Goal: Transaction & Acquisition: Purchase product/service

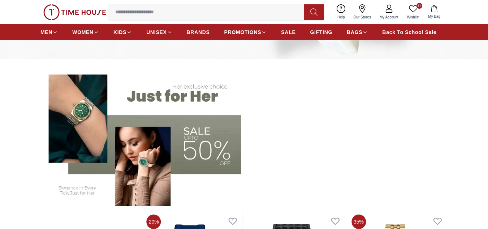
scroll to position [181, 0]
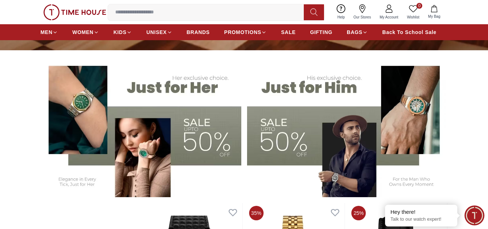
click at [311, 94] on img at bounding box center [347, 127] width 201 height 140
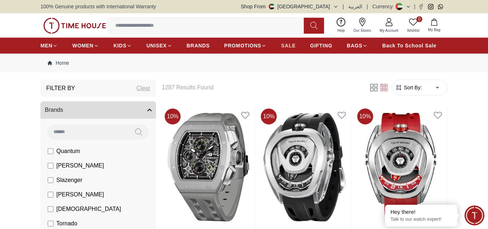
click at [291, 42] on span "SALE" at bounding box center [288, 45] width 14 height 7
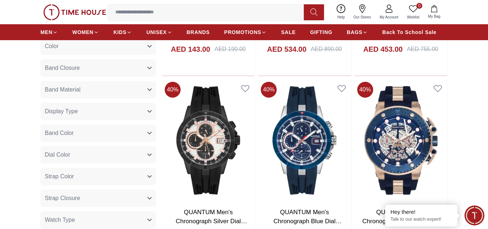
scroll to position [398, 0]
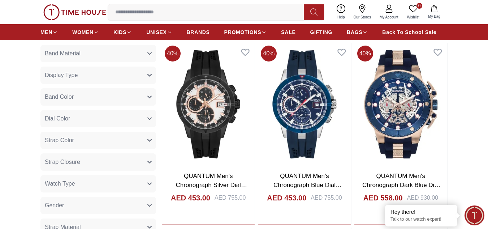
click at [147, 139] on button "Strap Color" at bounding box center [98, 140] width 116 height 17
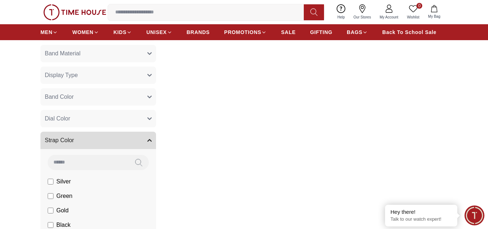
click at [149, 143] on button "Strap Color" at bounding box center [98, 140] width 116 height 17
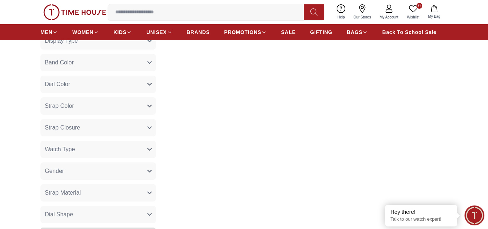
scroll to position [506, 0]
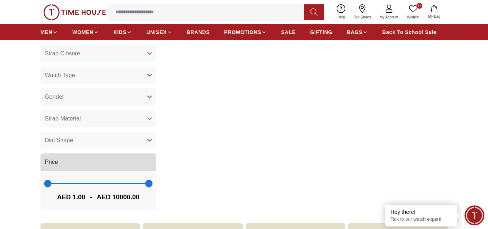
click at [146, 96] on button "Gender" at bounding box center [98, 96] width 116 height 17
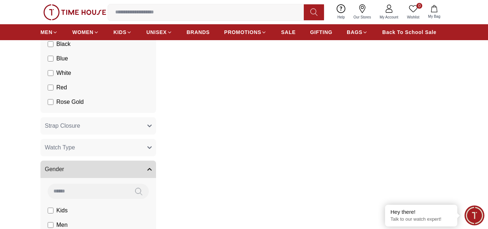
scroll to position [434, 0]
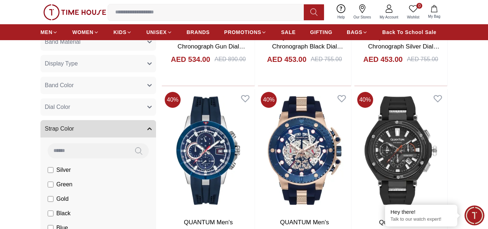
scroll to position [340, 0]
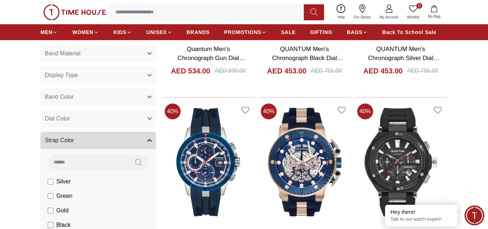
click at [148, 138] on icon "button" at bounding box center [149, 140] width 4 height 4
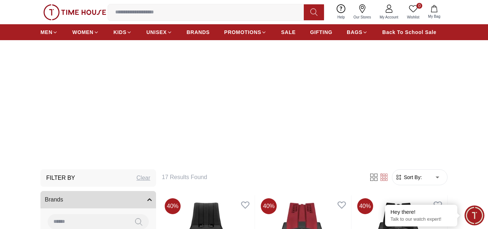
scroll to position [0, 0]
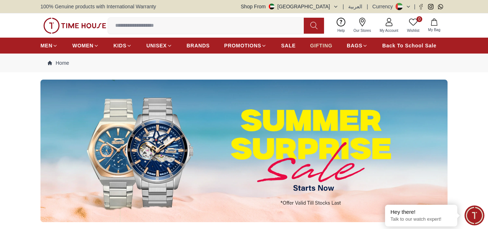
click at [324, 47] on span "GIFTING" at bounding box center [321, 45] width 22 height 7
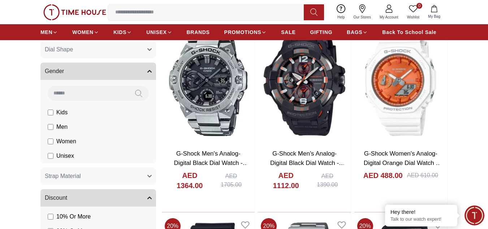
scroll to position [614, 0]
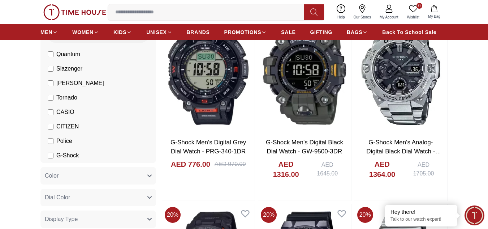
scroll to position [253, 0]
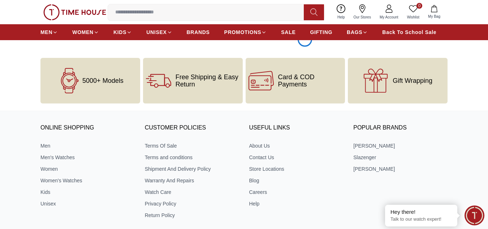
scroll to position [1445, 0]
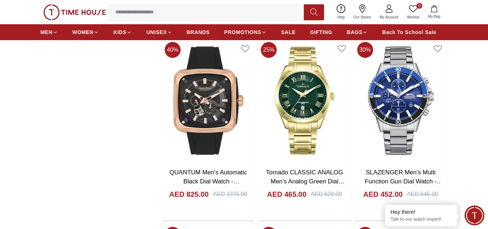
scroll to position [2096, 0]
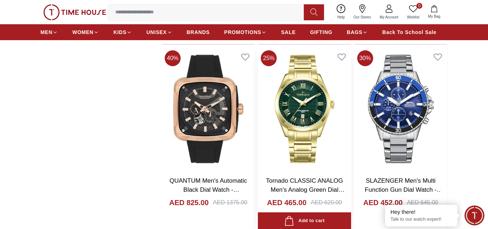
click at [308, 116] on img at bounding box center [304, 108] width 93 height 123
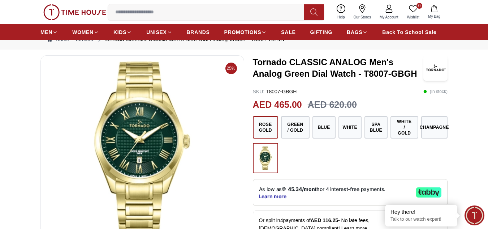
scroll to position [36, 0]
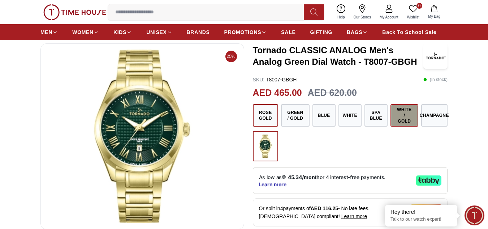
click at [409, 117] on button "White / Gold" at bounding box center [405, 115] width 28 height 22
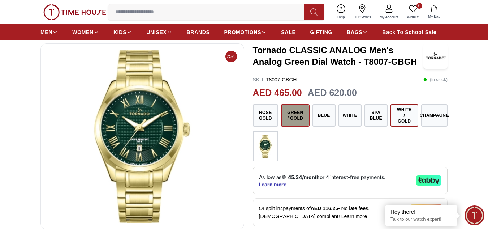
click at [299, 113] on button "Green / Gold" at bounding box center [295, 115] width 29 height 22
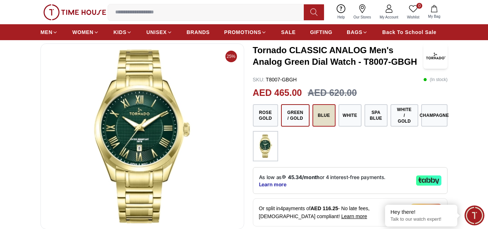
click at [330, 122] on button "Blue" at bounding box center [324, 115] width 23 height 22
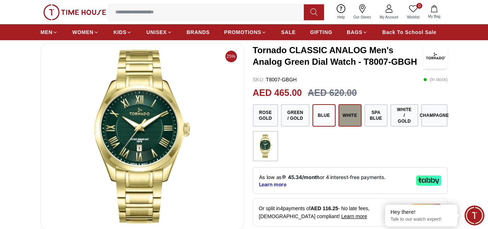
click at [361, 117] on button "White" at bounding box center [350, 115] width 23 height 22
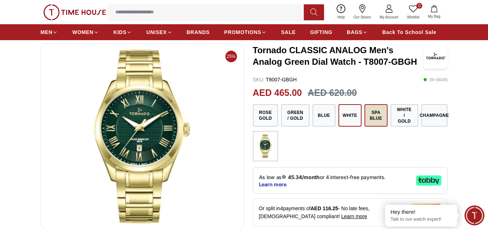
click at [380, 116] on button "Spa Blue" at bounding box center [376, 115] width 23 height 22
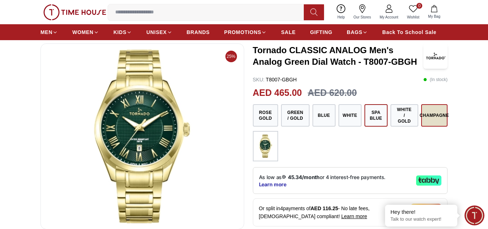
click at [434, 115] on button "Champagne" at bounding box center [434, 115] width 26 height 22
click at [272, 149] on img at bounding box center [266, 145] width 18 height 23
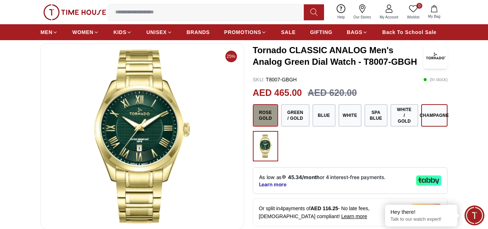
click at [267, 119] on button "Rose Gold" at bounding box center [266, 115] width 26 height 22
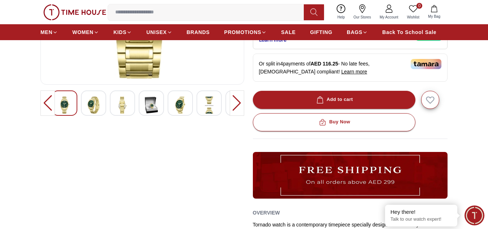
scroll to position [72, 0]
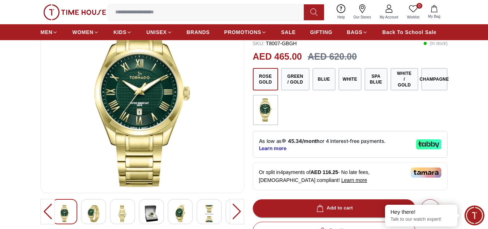
click at [156, 109] on img at bounding box center [143, 99] width 192 height 173
click at [237, 213] on div at bounding box center [237, 211] width 14 height 25
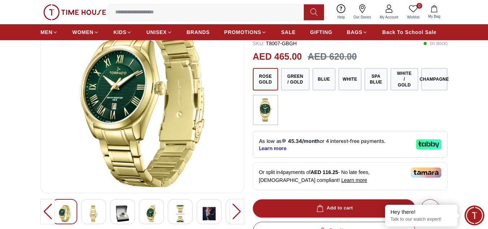
click at [237, 213] on div at bounding box center [237, 211] width 14 height 25
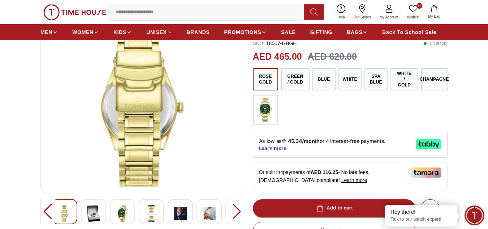
click at [237, 213] on div at bounding box center [237, 211] width 14 height 25
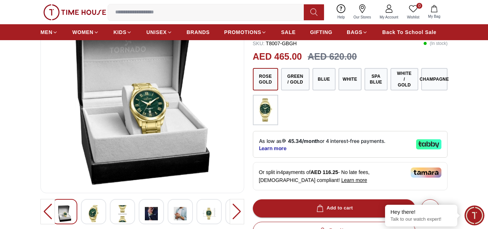
click at [238, 213] on div at bounding box center [237, 211] width 14 height 25
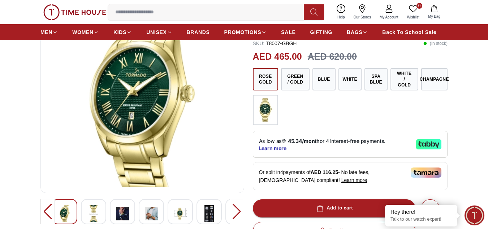
click at [238, 213] on div at bounding box center [237, 211] width 14 height 25
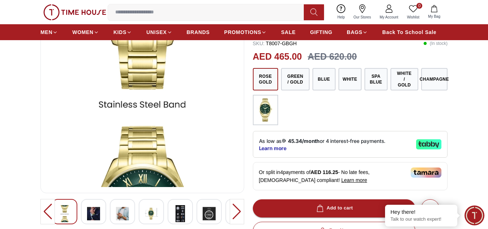
click at [238, 213] on div at bounding box center [237, 211] width 14 height 25
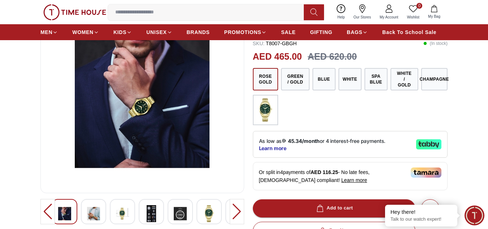
click at [238, 213] on div at bounding box center [237, 211] width 14 height 25
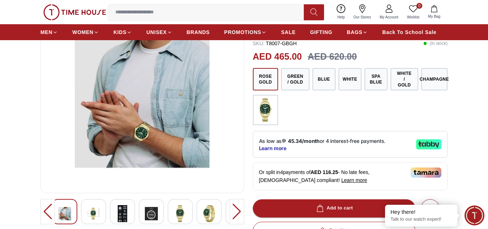
click at [238, 213] on div at bounding box center [237, 211] width 14 height 25
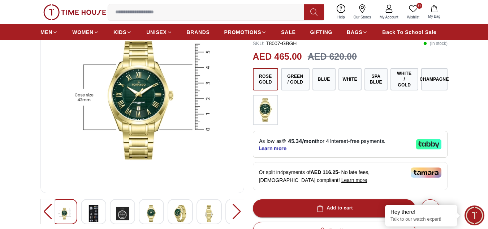
click at [238, 213] on div at bounding box center [237, 211] width 14 height 25
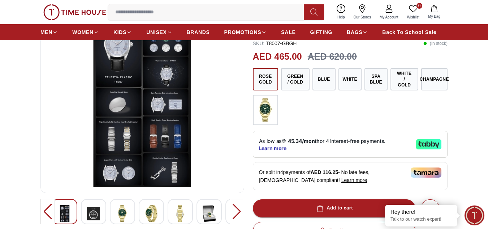
click at [238, 213] on div at bounding box center [237, 211] width 14 height 25
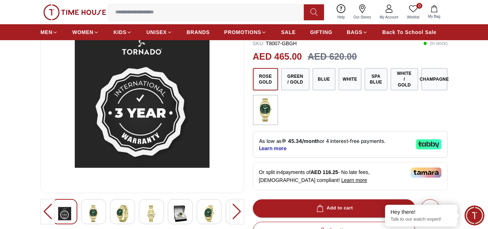
click at [238, 213] on div at bounding box center [237, 211] width 14 height 25
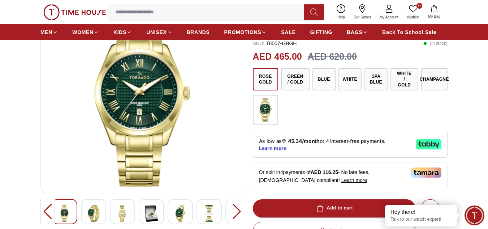
drag, startPoint x: 238, startPoint y: 213, endPoint x: 193, endPoint y: 175, distance: 58.7
click at [237, 213] on div at bounding box center [237, 211] width 14 height 25
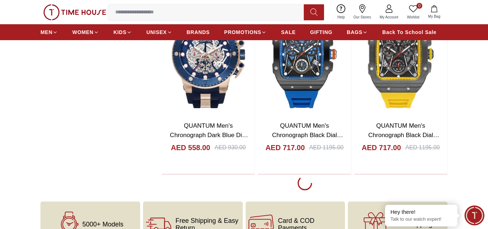
scroll to position [3847, 0]
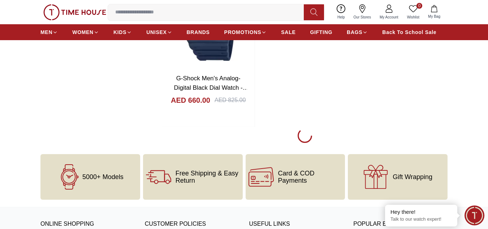
scroll to position [6485, 0]
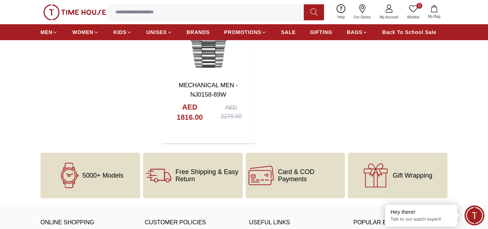
scroll to position [8653, 0]
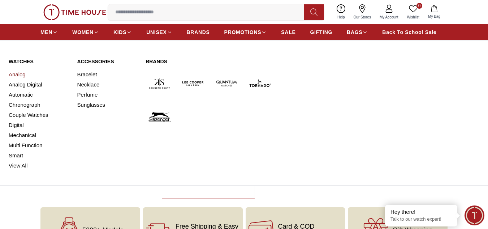
click at [24, 74] on link "Analog" at bounding box center [39, 74] width 60 height 10
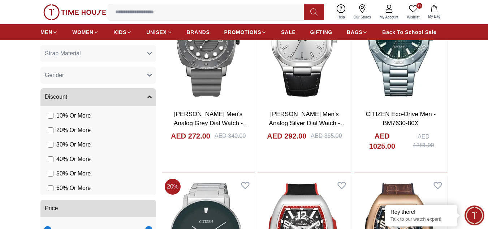
scroll to position [470, 0]
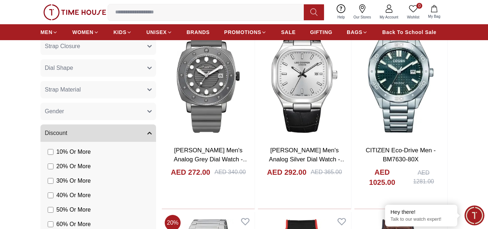
click at [62, 93] on span "Strap Material" at bounding box center [63, 89] width 36 height 9
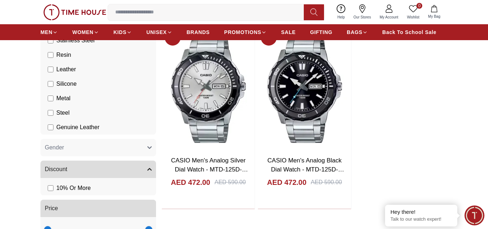
scroll to position [379, 0]
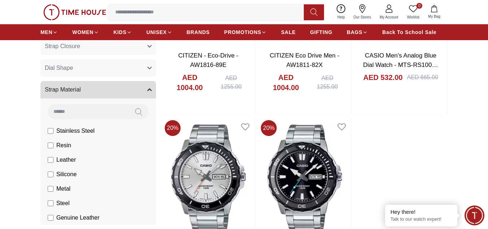
click at [67, 87] on span "Strap Material" at bounding box center [63, 89] width 36 height 9
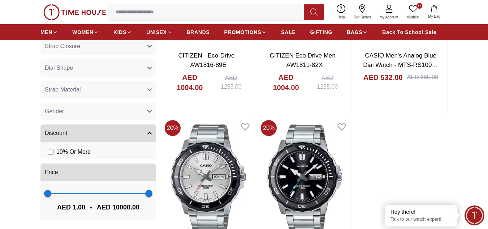
click at [85, 114] on button "Gender" at bounding box center [98, 111] width 116 height 17
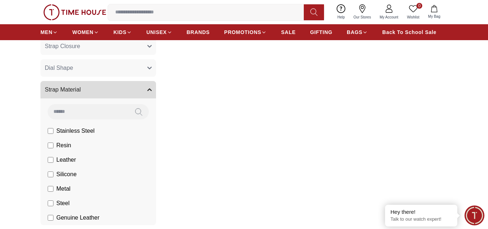
scroll to position [423, 0]
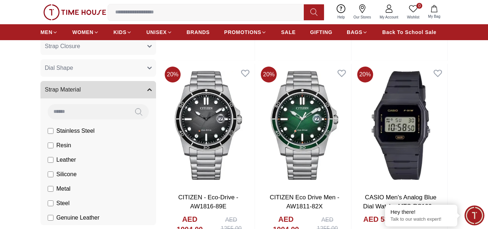
click at [55, 93] on span "Strap Material" at bounding box center [63, 89] width 36 height 9
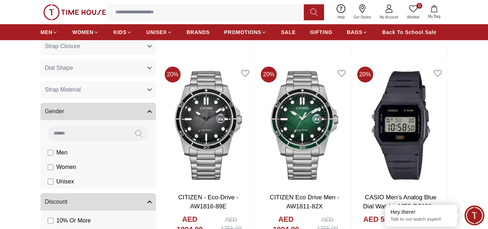
click at [60, 112] on span "Gender" at bounding box center [54, 111] width 19 height 9
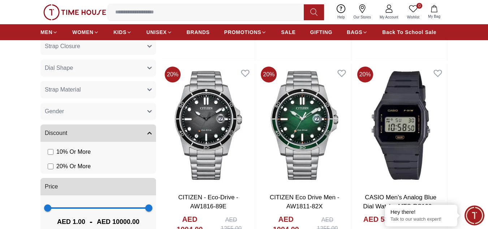
scroll to position [387, 0]
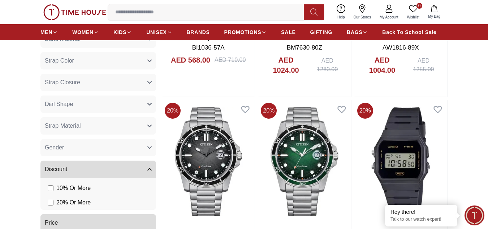
click at [68, 169] on button "Discount" at bounding box center [98, 168] width 116 height 17
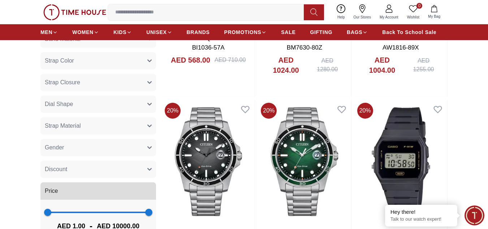
click at [80, 58] on button "Strap Color" at bounding box center [98, 60] width 116 height 17
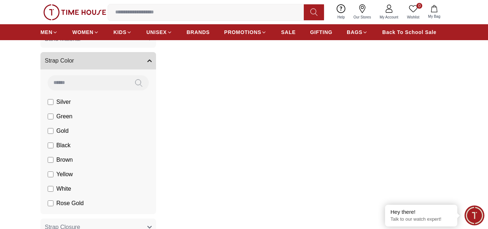
scroll to position [358, 0]
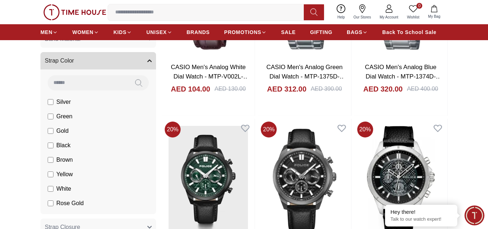
click at [78, 58] on button "Strap Color" at bounding box center [98, 60] width 116 height 17
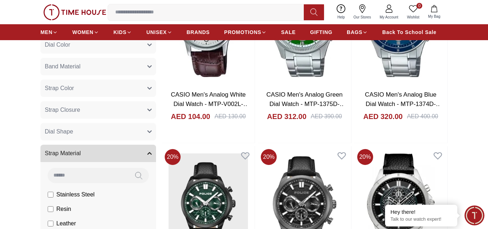
scroll to position [325, 0]
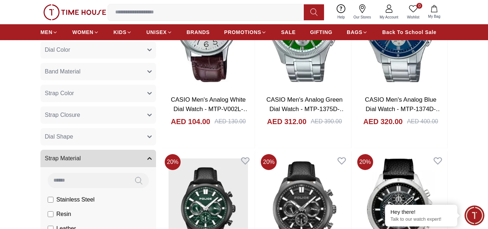
click at [67, 94] on span "Strap Color" at bounding box center [59, 93] width 29 height 9
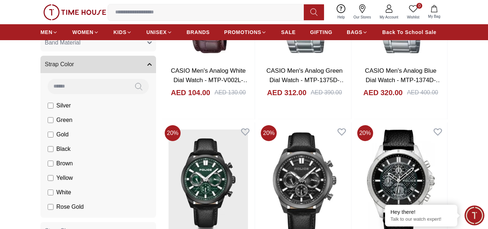
scroll to position [325, 0]
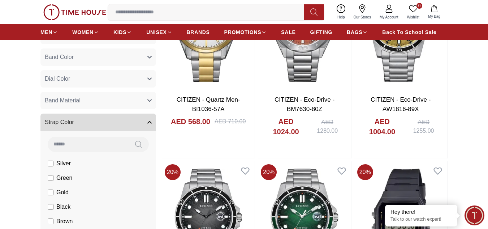
scroll to position [354, 0]
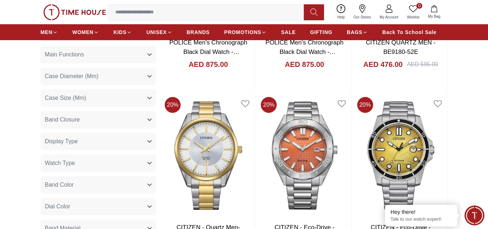
scroll to position [246, 0]
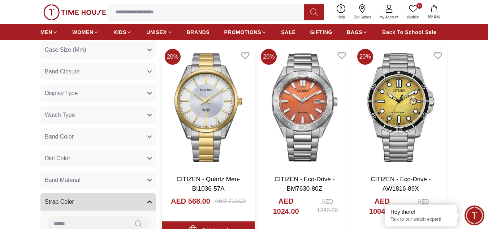
click at [198, 111] on img at bounding box center [208, 107] width 93 height 123
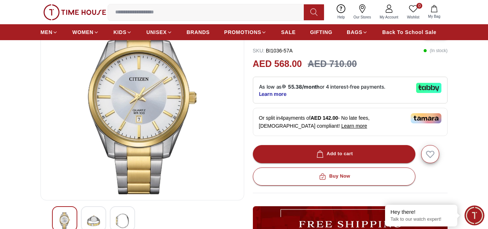
scroll to position [72, 0]
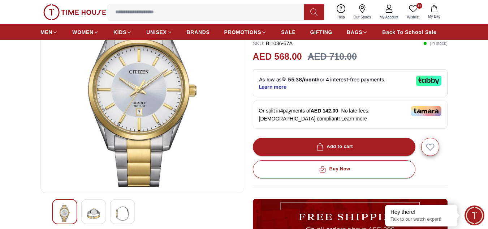
click at [86, 207] on div at bounding box center [93, 211] width 25 height 25
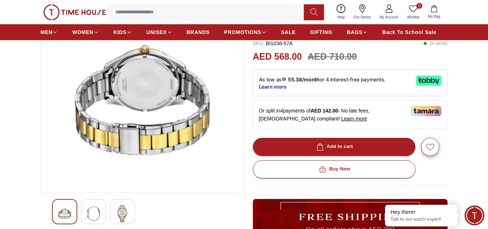
click at [123, 211] on img at bounding box center [122, 213] width 13 height 17
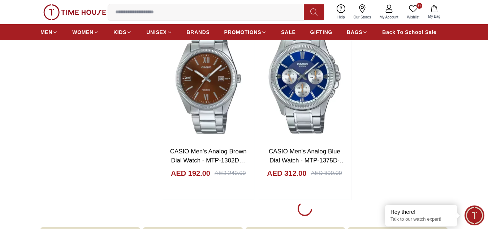
scroll to position [1310, 0]
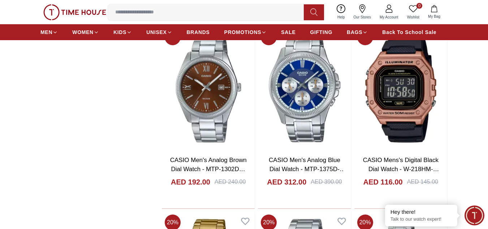
scroll to position [1229, 0]
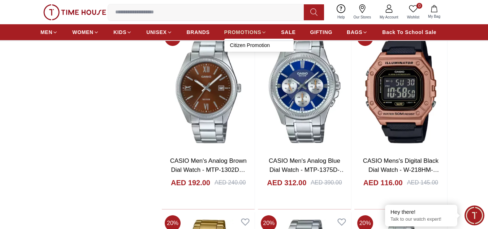
click at [258, 34] on span "PROMOTIONS" at bounding box center [242, 32] width 37 height 7
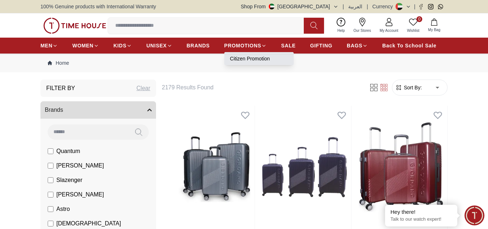
click at [241, 59] on link "Citizen Promotion" at bounding box center [259, 58] width 58 height 7
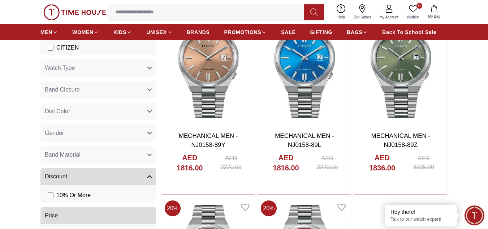
scroll to position [217, 0]
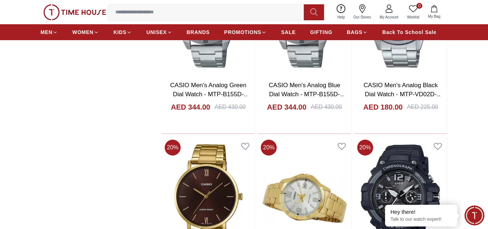
scroll to position [1464, 0]
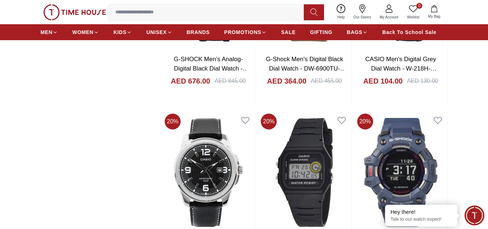
scroll to position [1622, 0]
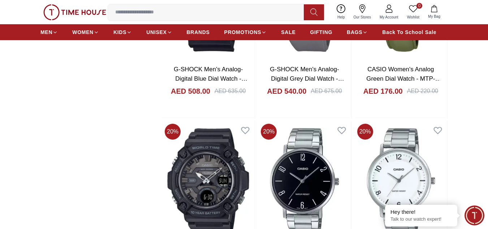
scroll to position [1652, 0]
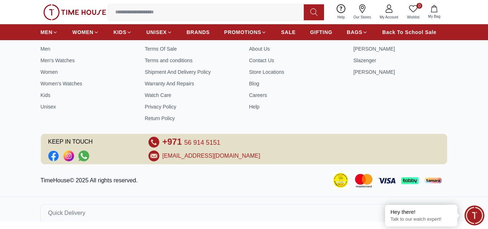
scroll to position [1622, 0]
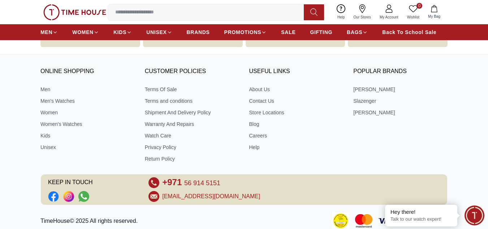
scroll to position [1652, 0]
